Goal: Task Accomplishment & Management: Complete application form

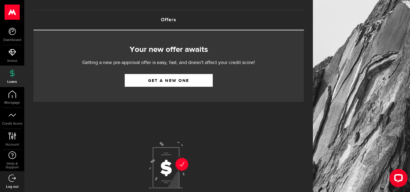
scroll to position [29, 0]
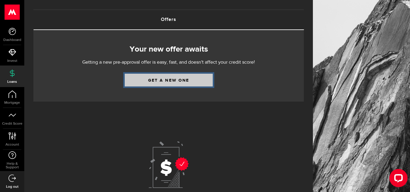
click at [154, 78] on link "Get a new one" at bounding box center [169, 80] width 88 height 13
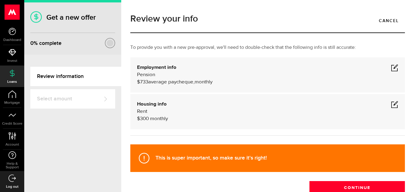
scroll to position [28, 0]
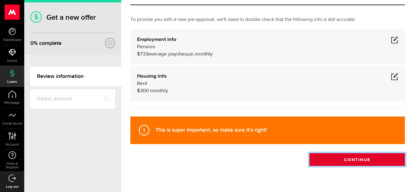
click at [331, 161] on button "Continue" at bounding box center [358, 159] width 96 height 13
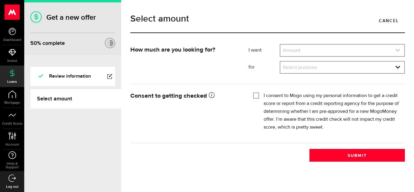
click at [309, 51] on link "expand select" at bounding box center [343, 51] width 124 height 12
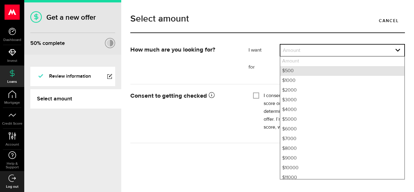
click at [302, 69] on li "$500" at bounding box center [343, 71] width 124 height 10
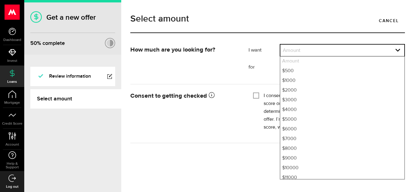
select select "500"
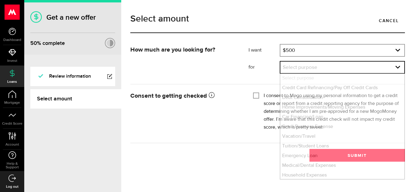
click at [302, 69] on link "expand select" at bounding box center [343, 68] width 124 height 12
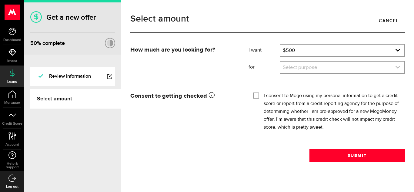
click at [302, 72] on link "expand select" at bounding box center [343, 68] width 124 height 12
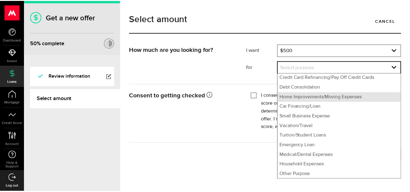
scroll to position [11, 0]
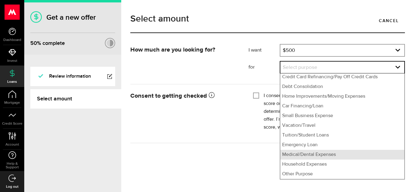
click at [289, 155] on li "Medical/Dental Expenses" at bounding box center [343, 155] width 124 height 10
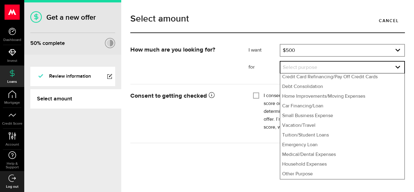
select select "Medical/Dental Expenses"
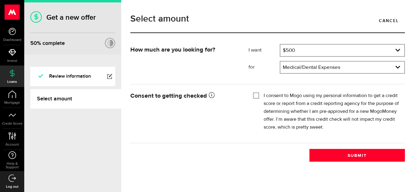
click at [256, 95] on input "I consent to Mogo using my personal information to get a credit score or report…" at bounding box center [256, 95] width 6 height 6
checkbox input "true"
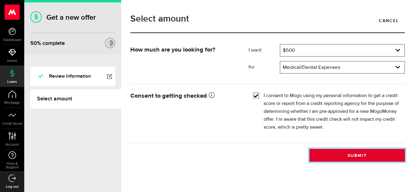
click at [327, 156] on button "Submit" at bounding box center [358, 155] width 96 height 13
